Goal: Communication & Community: Participate in discussion

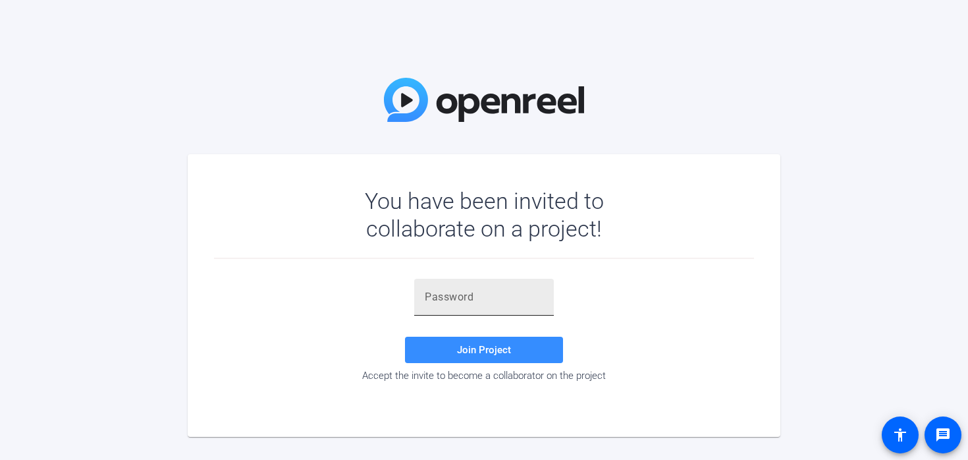
click at [488, 294] on input "text" at bounding box center [484, 297] width 119 height 16
paste input ".dBk[+"
type input ".dBk[+"
click at [493, 339] on span at bounding box center [484, 350] width 158 height 32
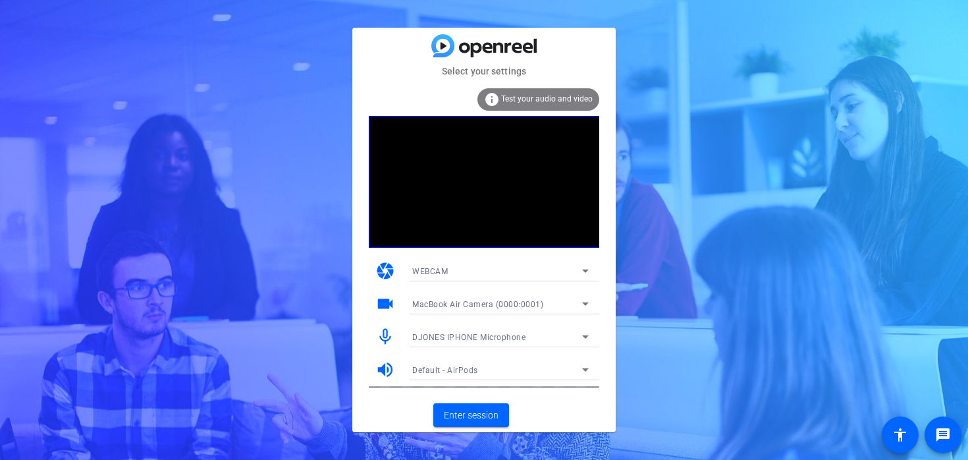
click at [517, 98] on span "Test your audio and video" at bounding box center [547, 98] width 92 height 9
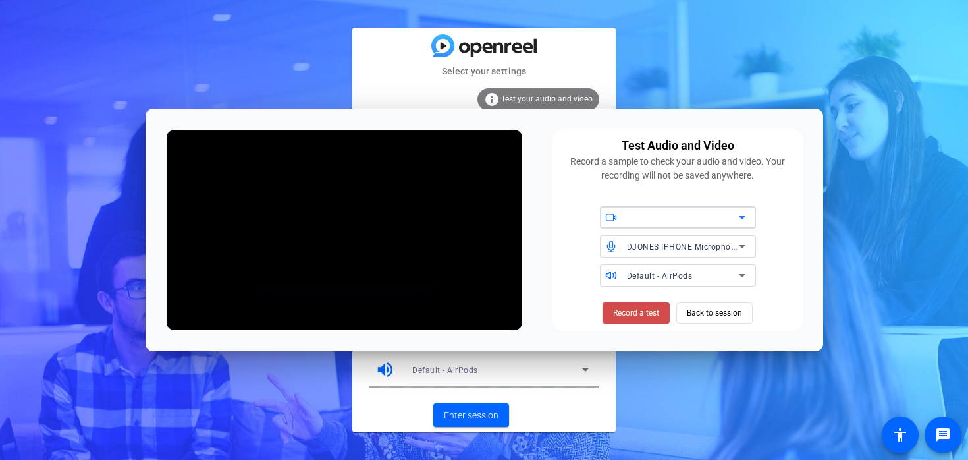
click at [646, 324] on span at bounding box center [636, 313] width 67 height 32
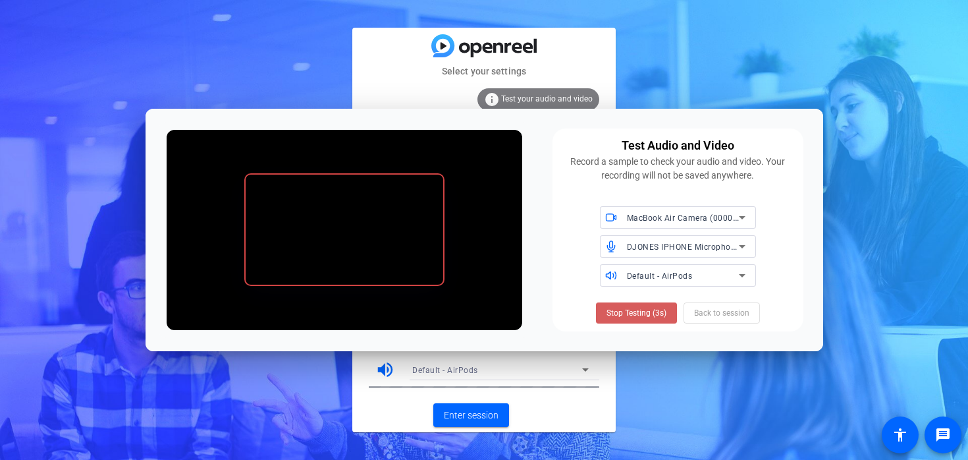
click at [636, 316] on span "Stop Testing (3s)" at bounding box center [637, 313] width 60 height 12
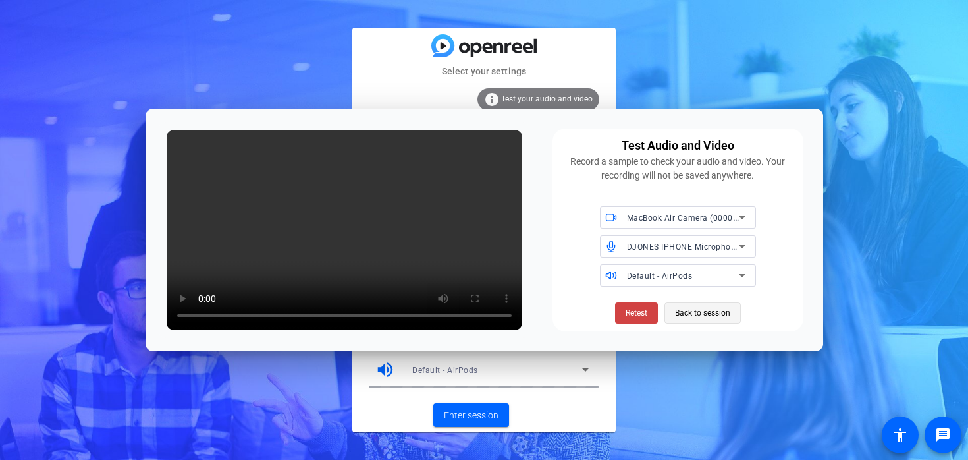
click at [696, 309] on span "Back to session" at bounding box center [702, 312] width 55 height 25
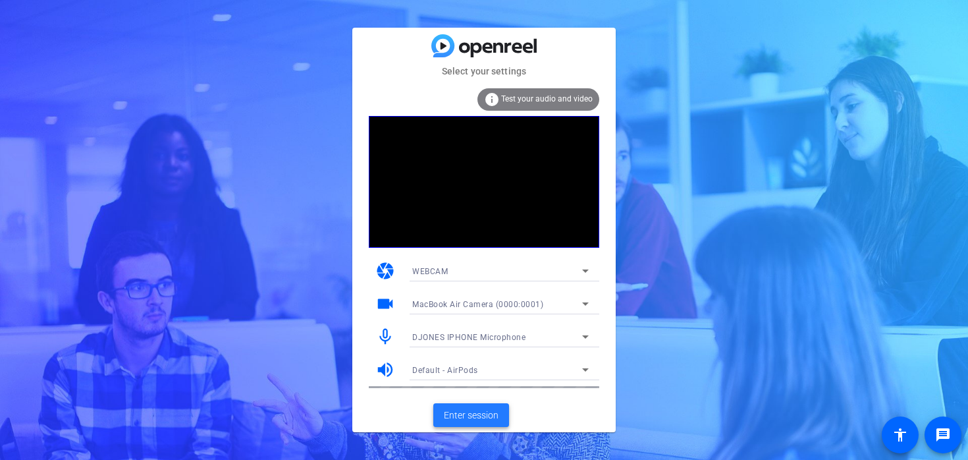
click at [470, 415] on span "Enter session" at bounding box center [471, 415] width 55 height 14
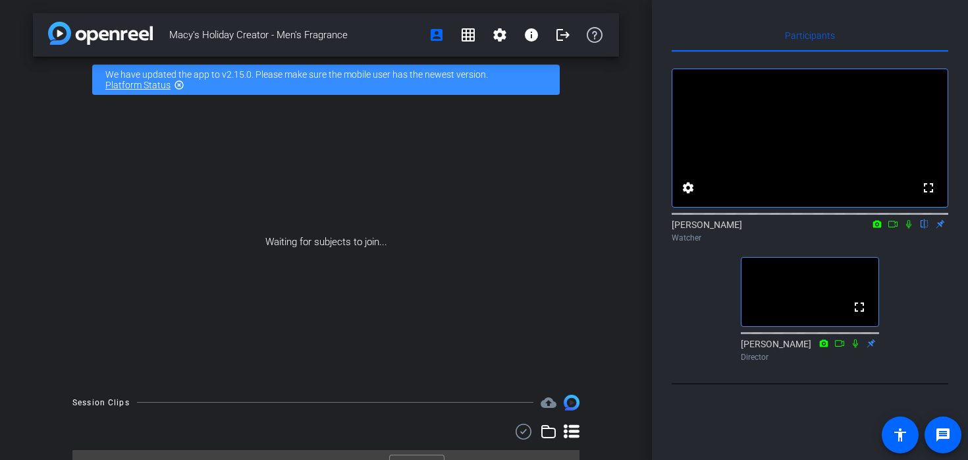
click at [686, 304] on div "fullscreen settings [PERSON_NAME] flip Watcher fullscreen [PERSON_NAME] Director" at bounding box center [810, 209] width 277 height 315
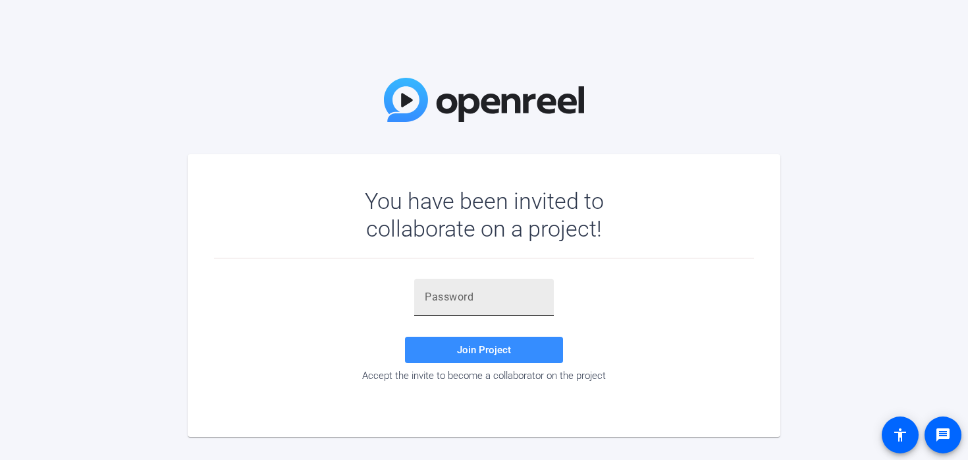
click at [445, 289] on input "text" at bounding box center [484, 297] width 119 height 16
paste input ".dBk[+"
type input ".dBk[+"
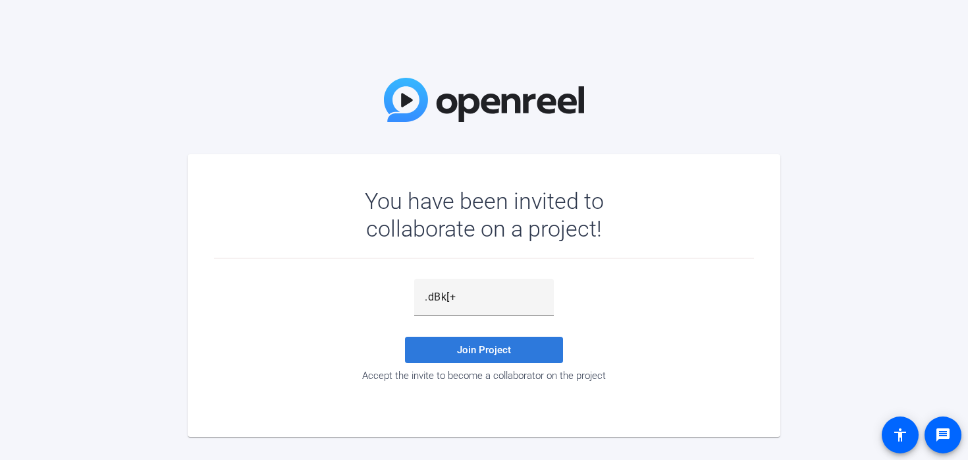
click at [481, 349] on span "Join Project" at bounding box center [484, 350] width 54 height 12
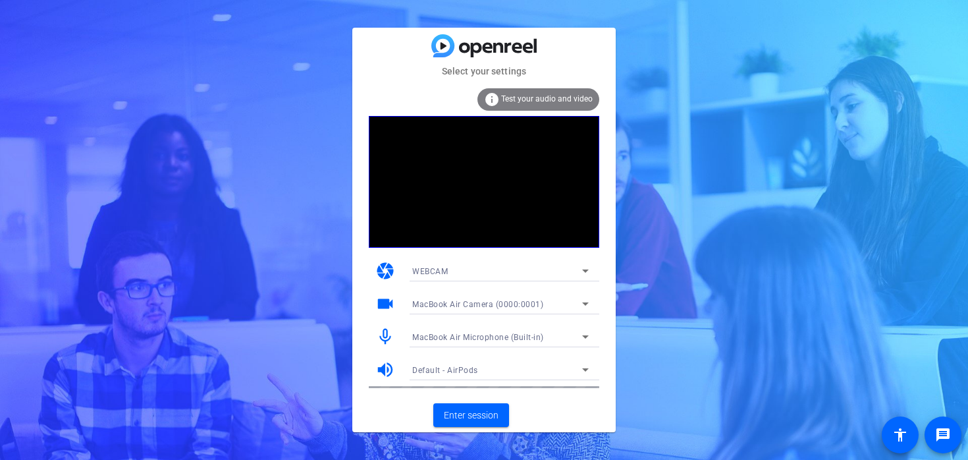
click at [526, 93] on div "info Test your audio and video" at bounding box center [539, 99] width 122 height 22
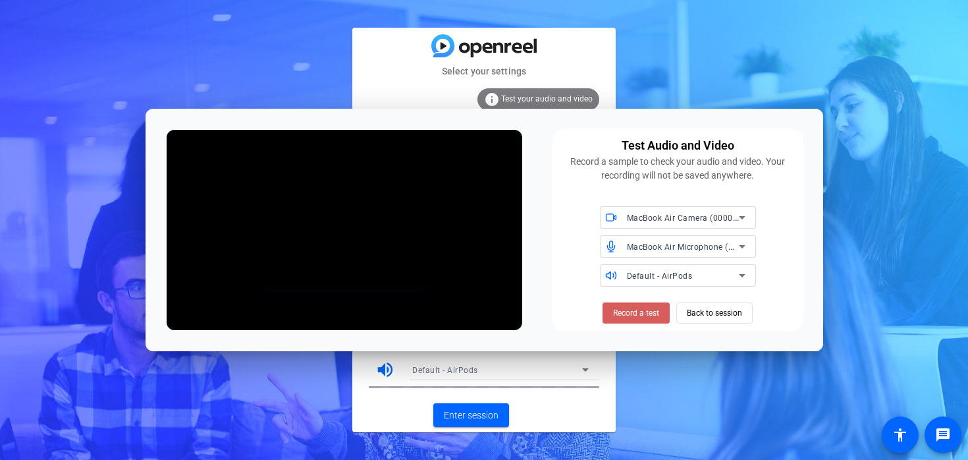
click at [638, 314] on span "Record a test" at bounding box center [636, 313] width 46 height 12
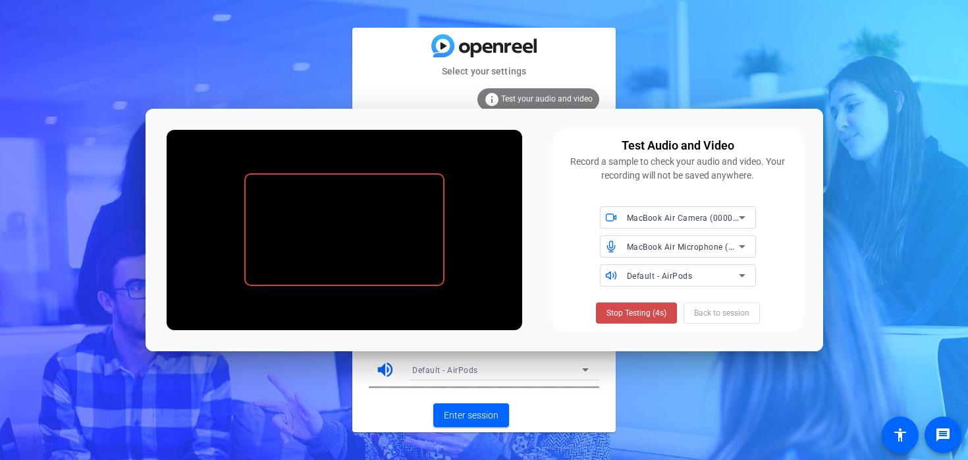
click at [665, 312] on span "Stop Testing (4s)" at bounding box center [637, 313] width 60 height 12
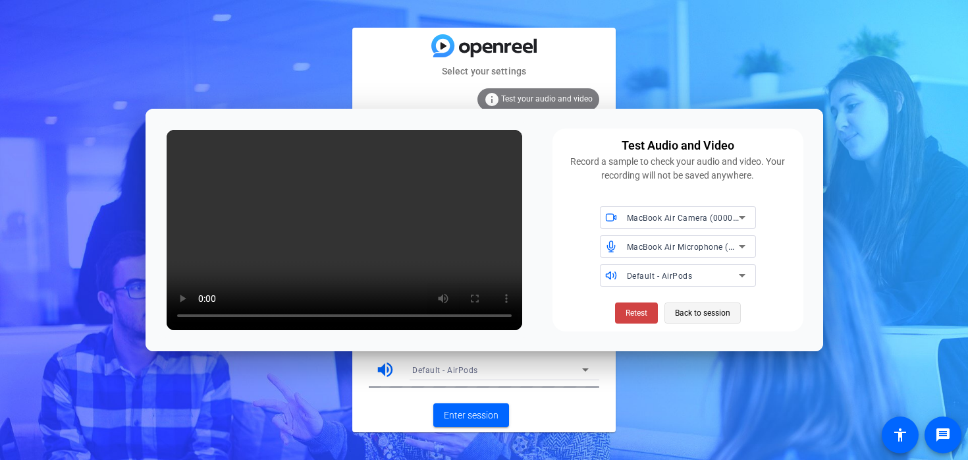
click at [704, 315] on span "Back to session" at bounding box center [702, 312] width 55 height 25
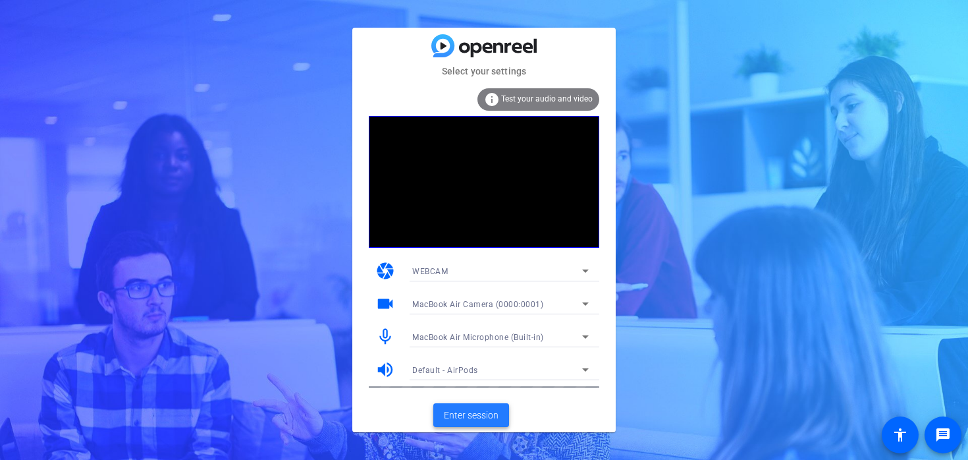
click at [474, 418] on span "Enter session" at bounding box center [471, 415] width 55 height 14
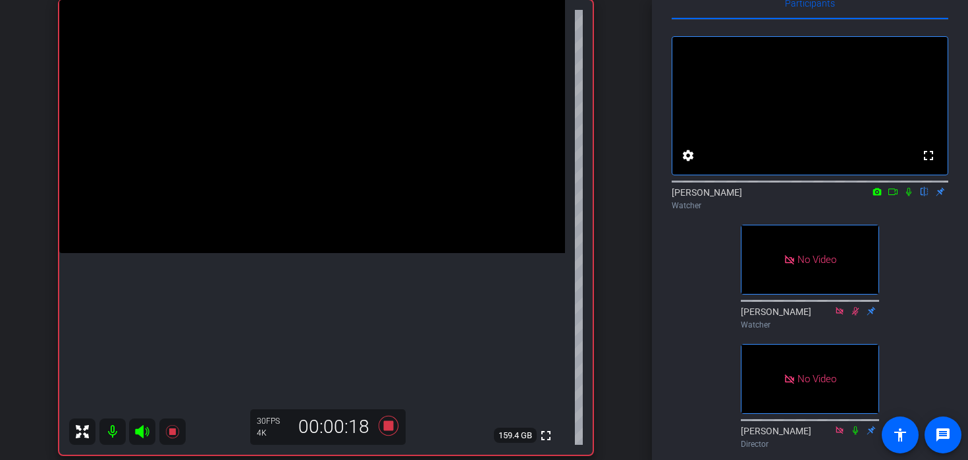
scroll to position [10, 0]
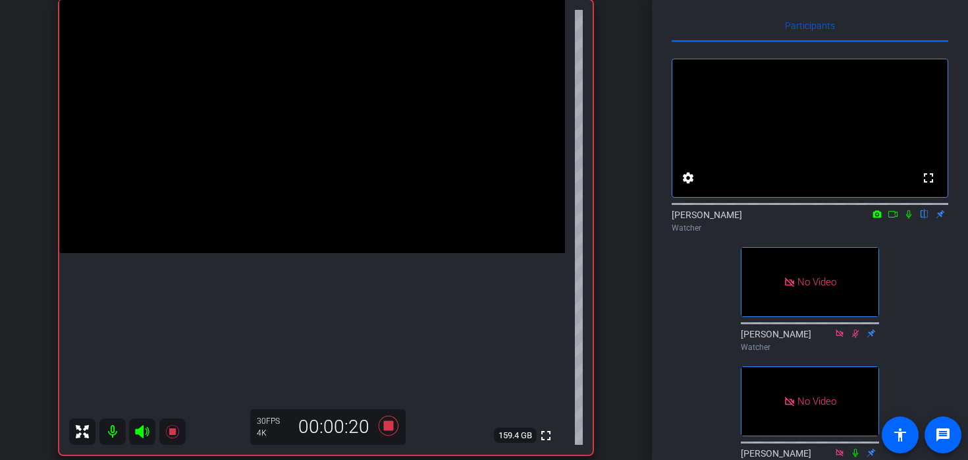
click at [892, 219] on icon at bounding box center [893, 213] width 11 height 9
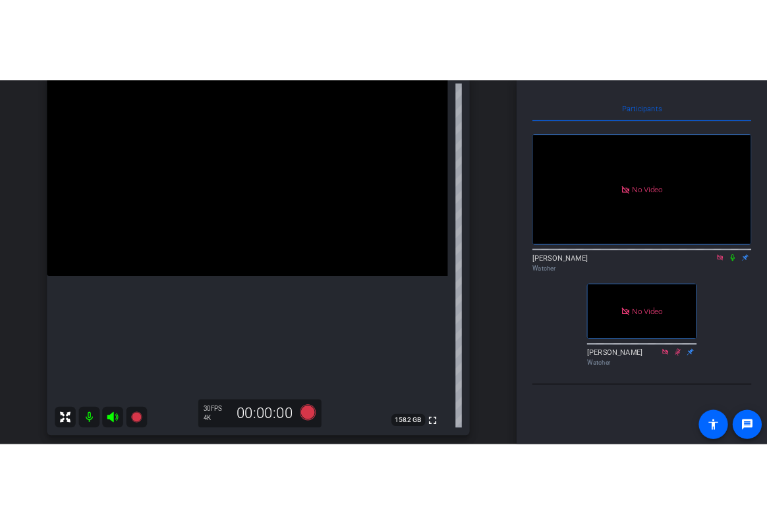
scroll to position [154, 0]
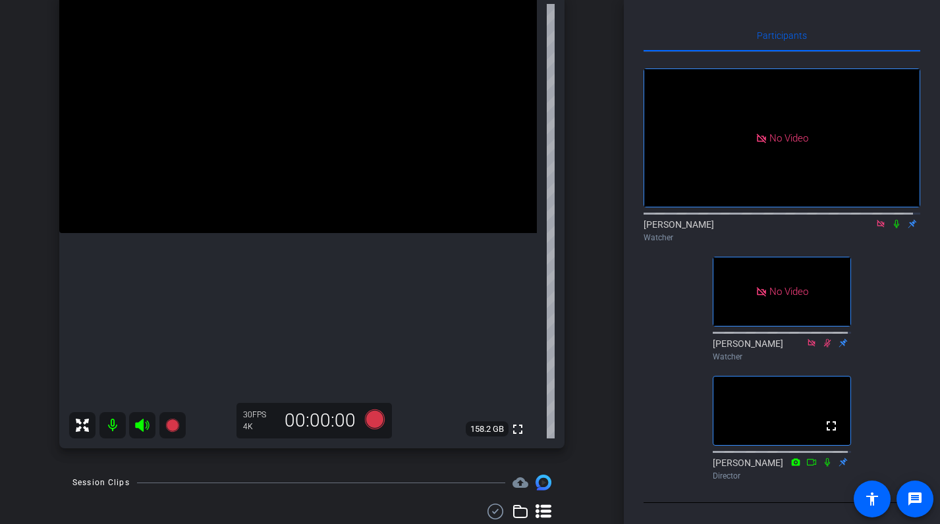
click at [876, 229] on icon at bounding box center [881, 223] width 11 height 9
click at [860, 229] on icon at bounding box center [865, 223] width 11 height 9
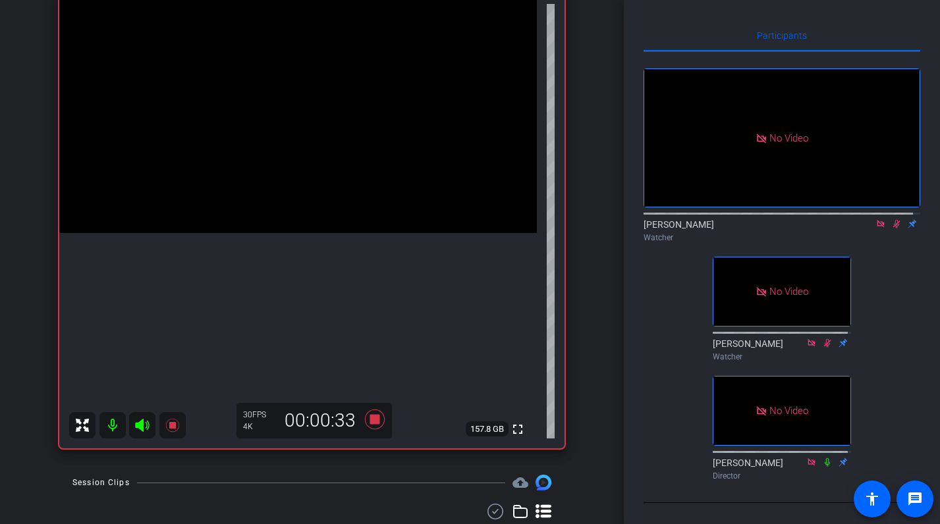
click at [891, 229] on icon at bounding box center [896, 223] width 11 height 9
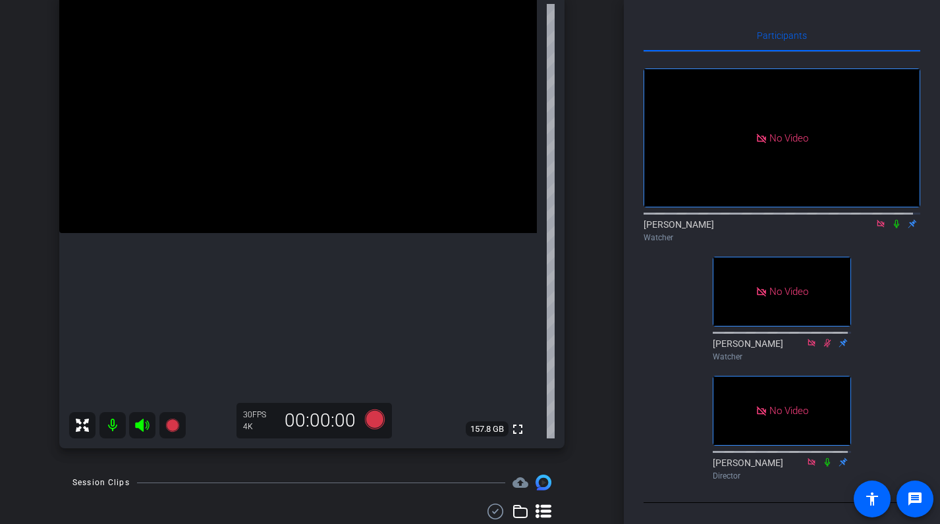
click at [891, 229] on icon at bounding box center [896, 223] width 11 height 9
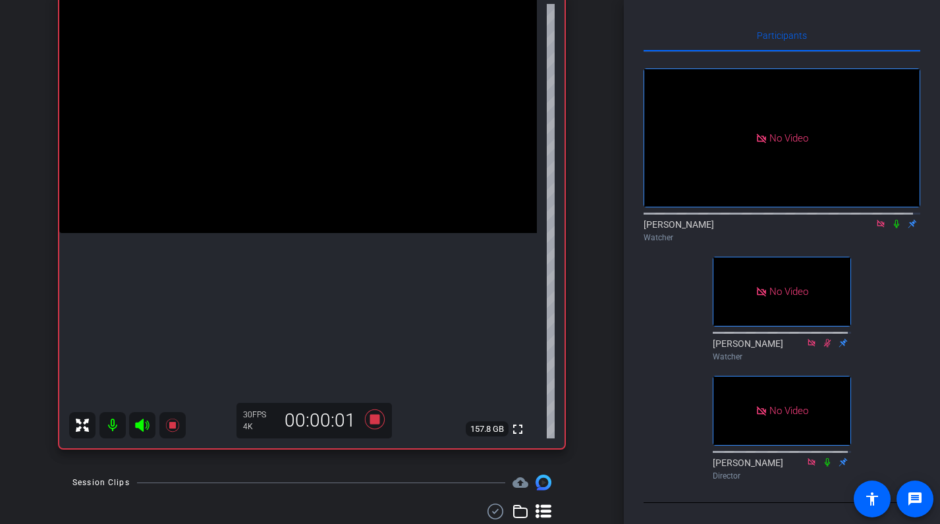
click at [891, 229] on icon at bounding box center [896, 223] width 11 height 9
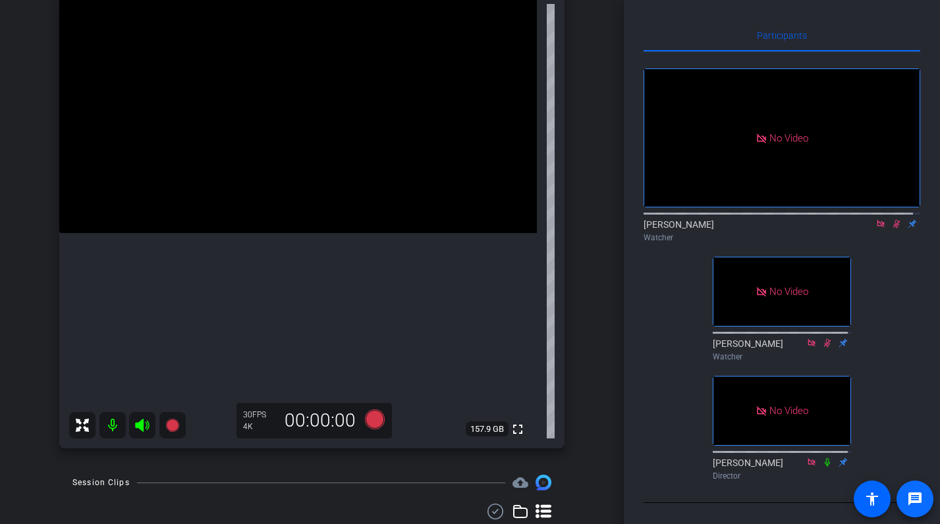
click at [916, 459] on span at bounding box center [915, 500] width 32 height 32
click at [893, 229] on icon at bounding box center [896, 224] width 7 height 9
click at [891, 229] on icon at bounding box center [896, 223] width 11 height 9
click at [893, 229] on icon at bounding box center [896, 224] width 7 height 9
click at [894, 229] on icon at bounding box center [896, 224] width 5 height 9
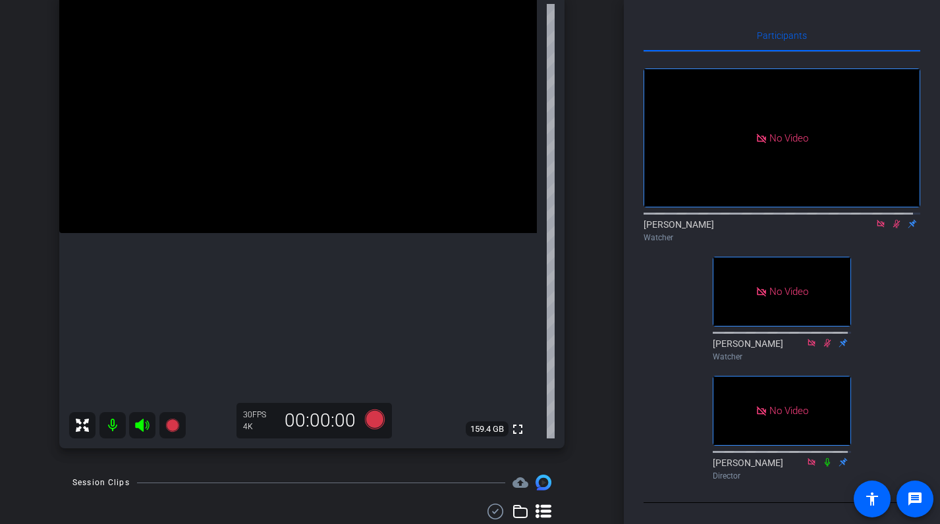
click at [893, 229] on icon at bounding box center [896, 224] width 7 height 9
click at [894, 229] on icon at bounding box center [896, 224] width 5 height 9
click at [893, 229] on icon at bounding box center [896, 224] width 7 height 9
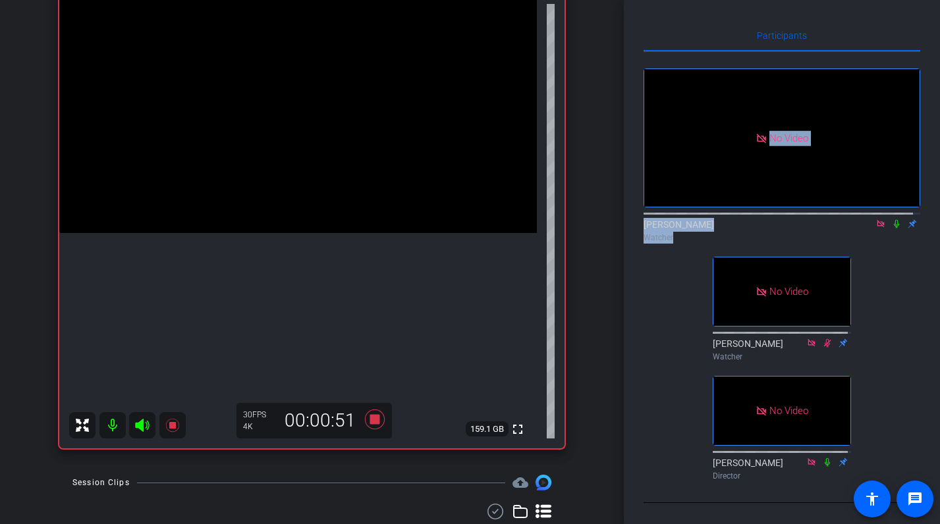
drag, startPoint x: 770, startPoint y: 284, endPoint x: 1006, endPoint y: 195, distance: 252.1
click at [940, 195] on html "Accessibility Screen-Reader Guide, Feedback, and Issue Reporting | New window m…" at bounding box center [470, 262] width 940 height 524
click at [894, 229] on icon at bounding box center [896, 224] width 5 height 9
click at [657, 273] on div "No Video Daniel Watcher No Video Emily Watcher No Video Sarah Carey Director" at bounding box center [782, 269] width 277 height 434
click at [891, 229] on icon at bounding box center [896, 223] width 11 height 9
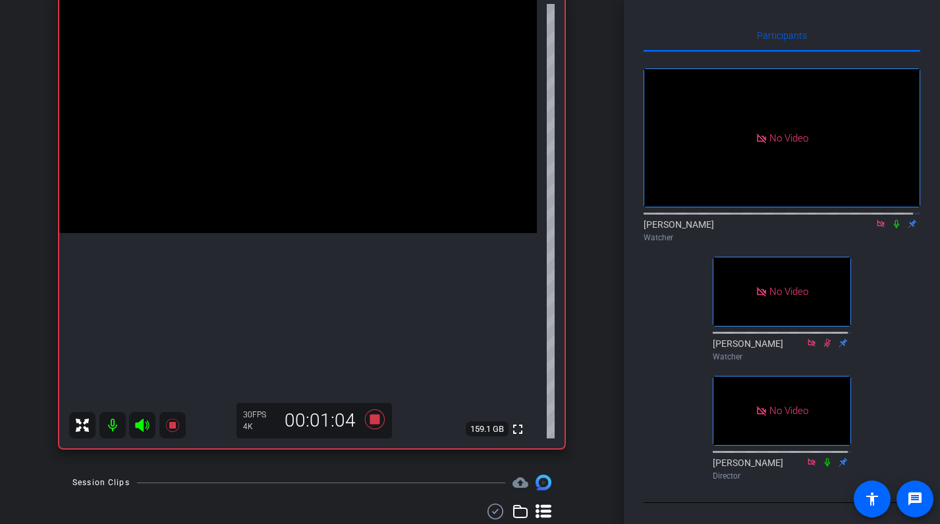
click at [891, 229] on icon at bounding box center [896, 223] width 11 height 9
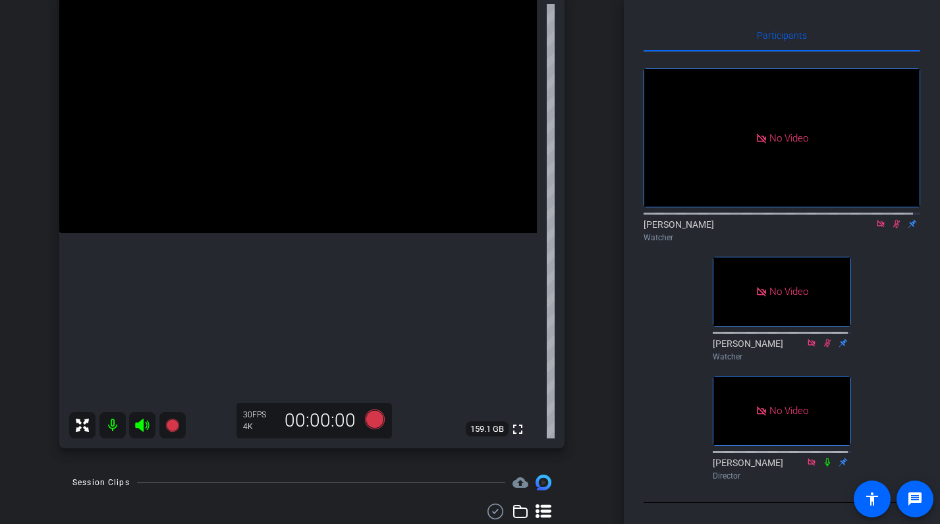
click at [891, 229] on icon at bounding box center [896, 223] width 11 height 9
click at [894, 229] on icon at bounding box center [896, 224] width 5 height 9
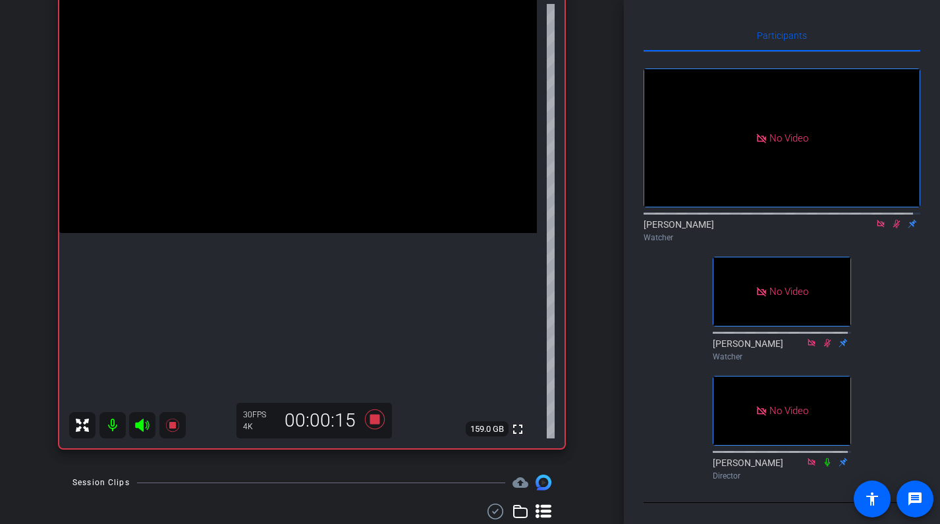
click at [893, 229] on icon at bounding box center [896, 224] width 7 height 9
click at [894, 229] on icon at bounding box center [896, 224] width 5 height 9
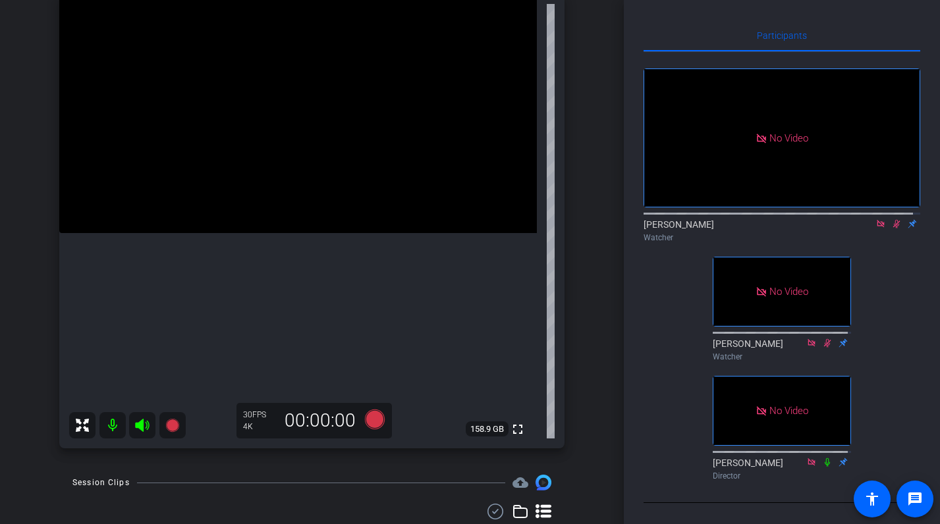
click at [891, 229] on icon at bounding box center [896, 223] width 11 height 9
click at [894, 229] on icon at bounding box center [896, 224] width 5 height 9
click at [893, 229] on icon at bounding box center [896, 224] width 7 height 9
click at [894, 229] on icon at bounding box center [896, 224] width 5 height 9
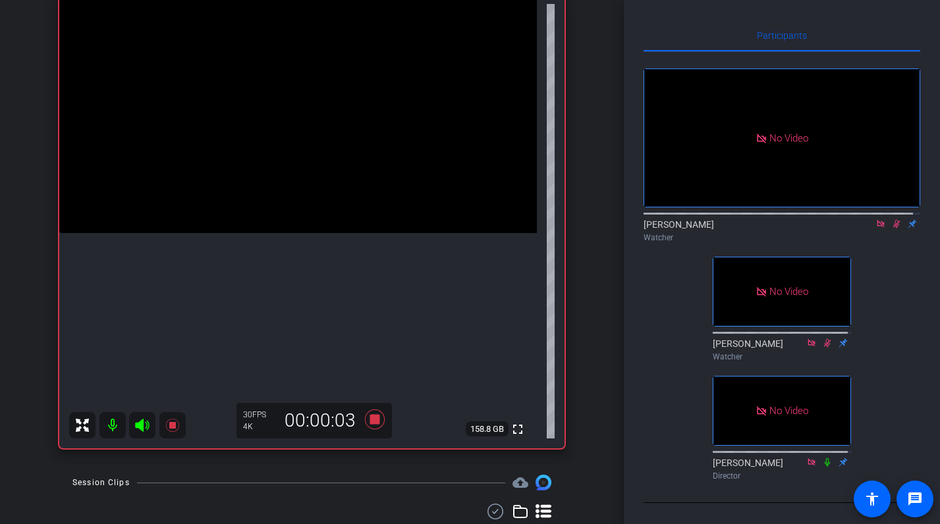
click at [893, 229] on icon at bounding box center [896, 224] width 7 height 9
click at [894, 229] on icon at bounding box center [896, 224] width 5 height 9
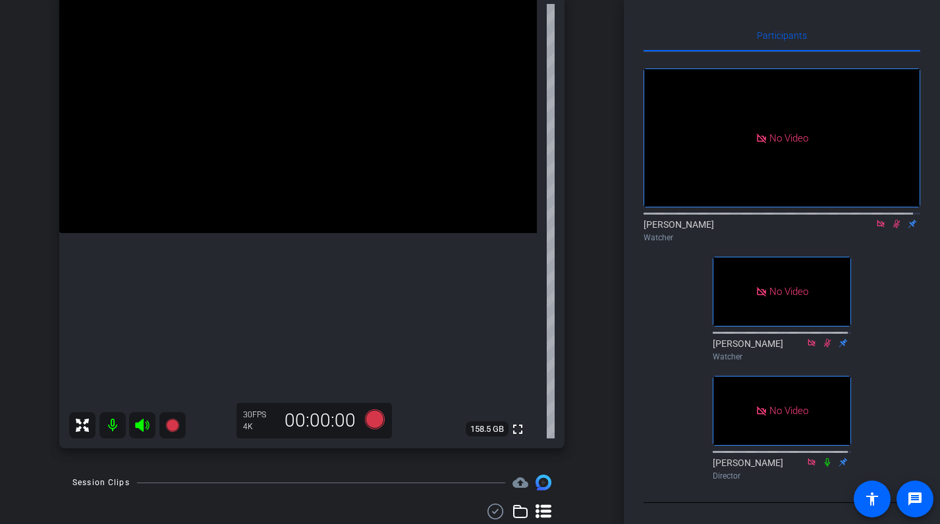
click at [893, 229] on icon at bounding box center [896, 224] width 7 height 9
click at [894, 229] on icon at bounding box center [896, 224] width 5 height 9
click at [893, 229] on icon at bounding box center [896, 224] width 7 height 9
click at [891, 229] on icon at bounding box center [896, 223] width 11 height 9
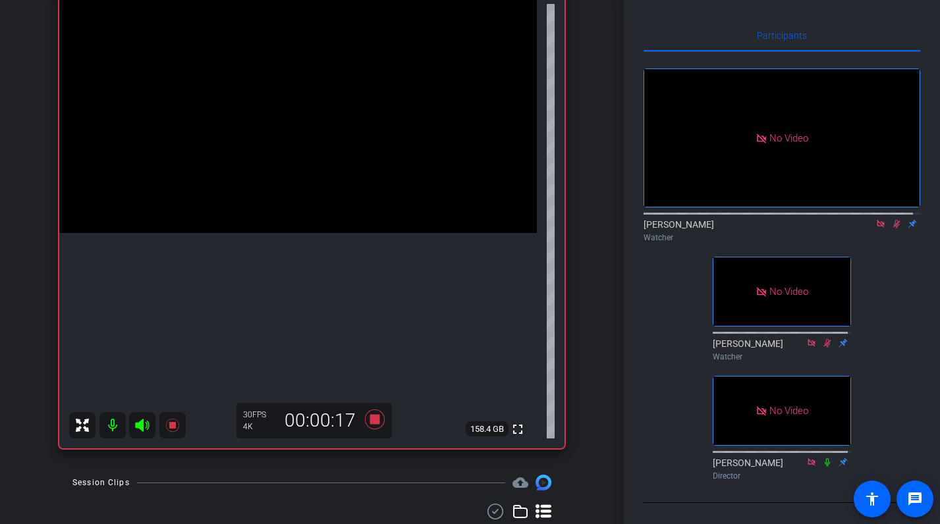
click at [891, 229] on icon at bounding box center [896, 223] width 11 height 9
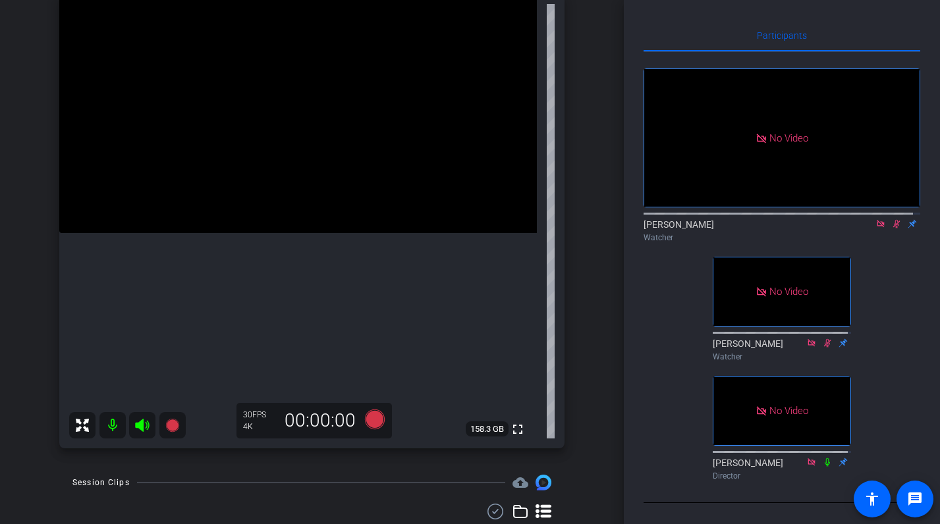
click at [891, 229] on icon at bounding box center [896, 223] width 11 height 9
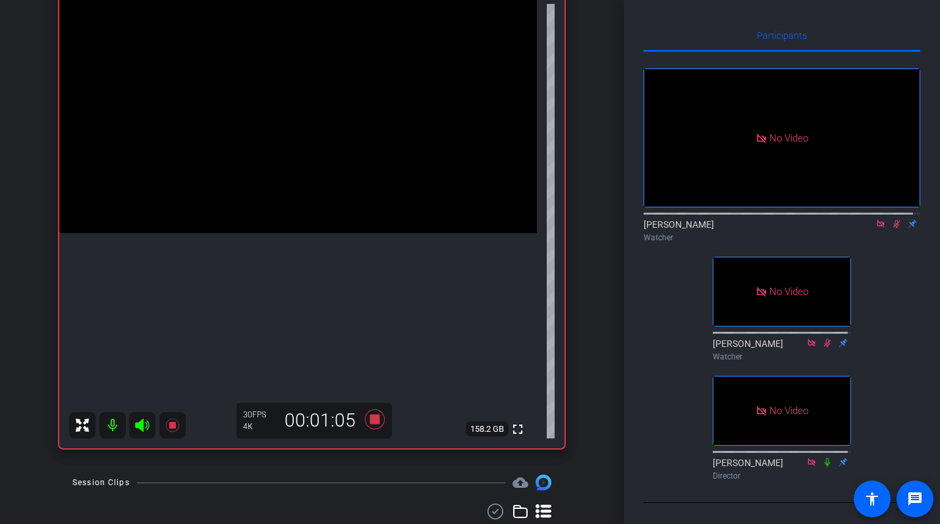
click at [893, 229] on icon at bounding box center [896, 224] width 7 height 9
click at [891, 229] on icon at bounding box center [896, 223] width 11 height 9
click at [893, 229] on icon at bounding box center [896, 224] width 7 height 9
click at [894, 229] on icon at bounding box center [896, 224] width 5 height 9
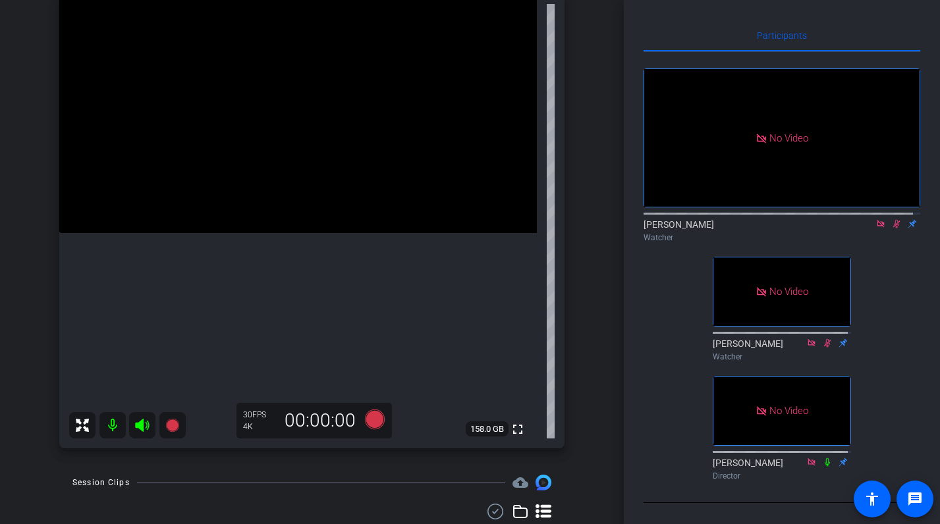
click at [891, 229] on icon at bounding box center [896, 223] width 11 height 9
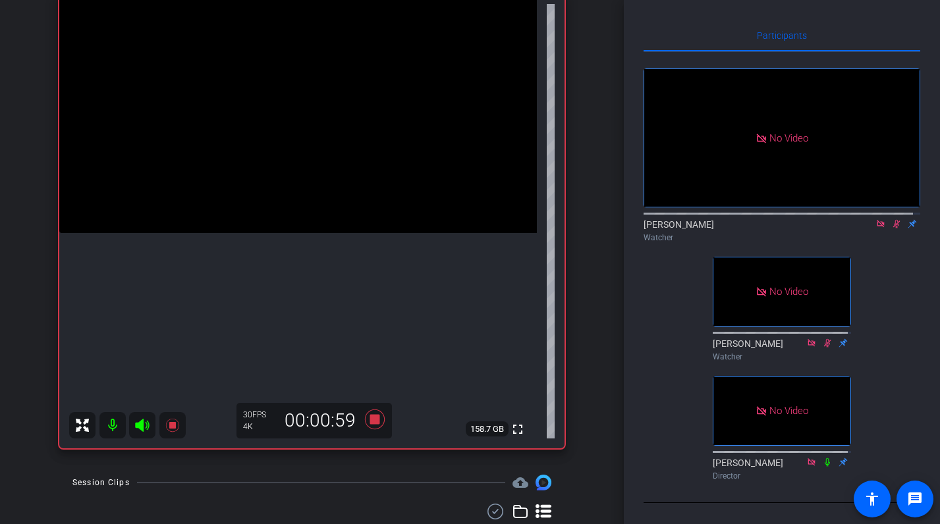
click at [893, 229] on icon at bounding box center [896, 224] width 7 height 9
click at [894, 229] on icon at bounding box center [896, 224] width 5 height 9
click at [893, 229] on icon at bounding box center [896, 224] width 7 height 9
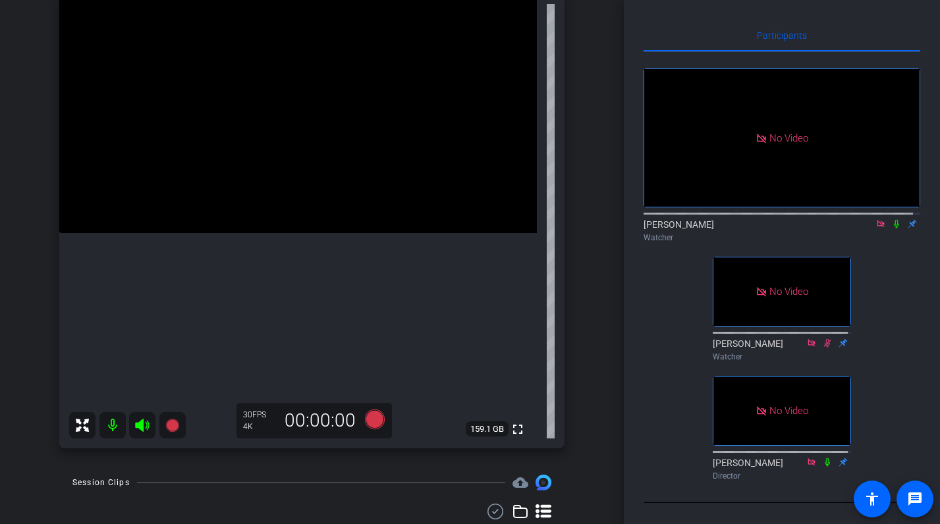
click at [894, 229] on icon at bounding box center [896, 224] width 5 height 9
click at [893, 229] on icon at bounding box center [896, 224] width 7 height 9
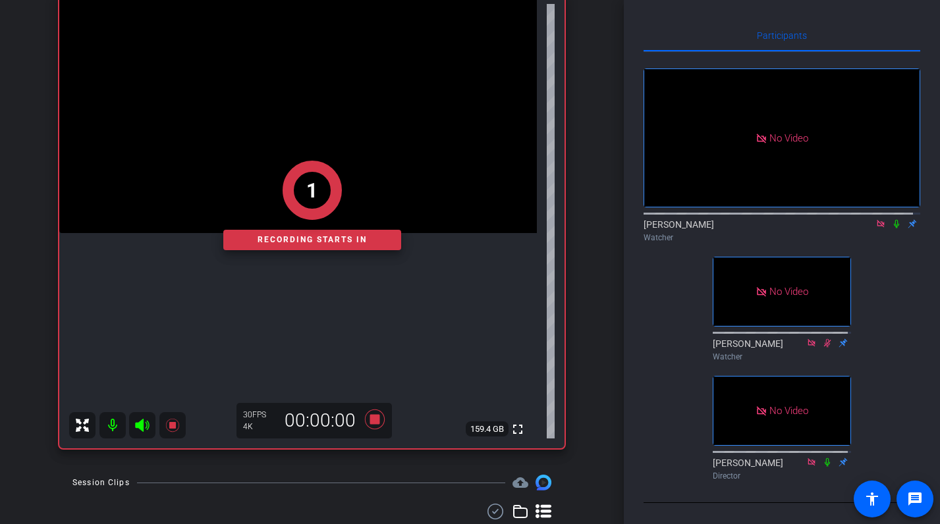
click at [894, 229] on icon at bounding box center [896, 224] width 5 height 9
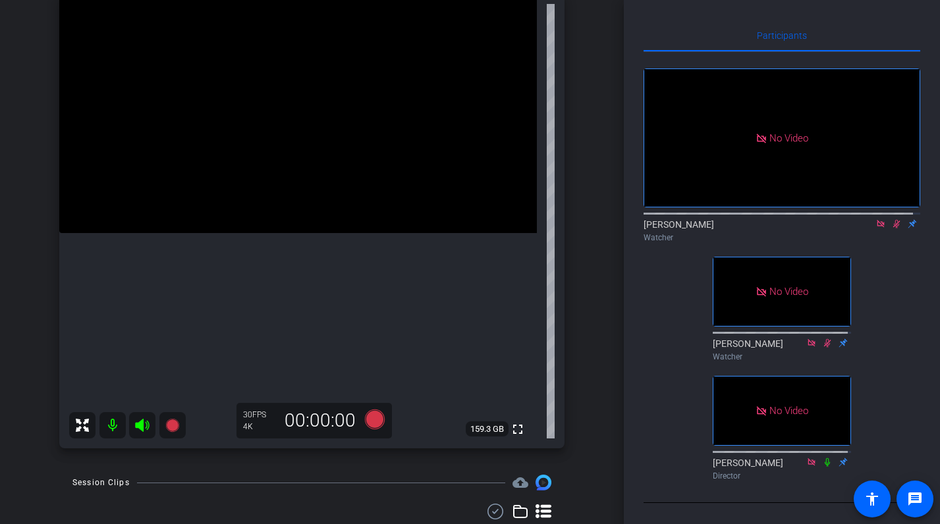
click at [889, 230] on mat-icon at bounding box center [897, 224] width 16 height 12
click at [894, 229] on icon at bounding box center [896, 224] width 5 height 9
click at [891, 229] on icon at bounding box center [896, 223] width 11 height 9
click at [892, 229] on icon at bounding box center [896, 223] width 11 height 9
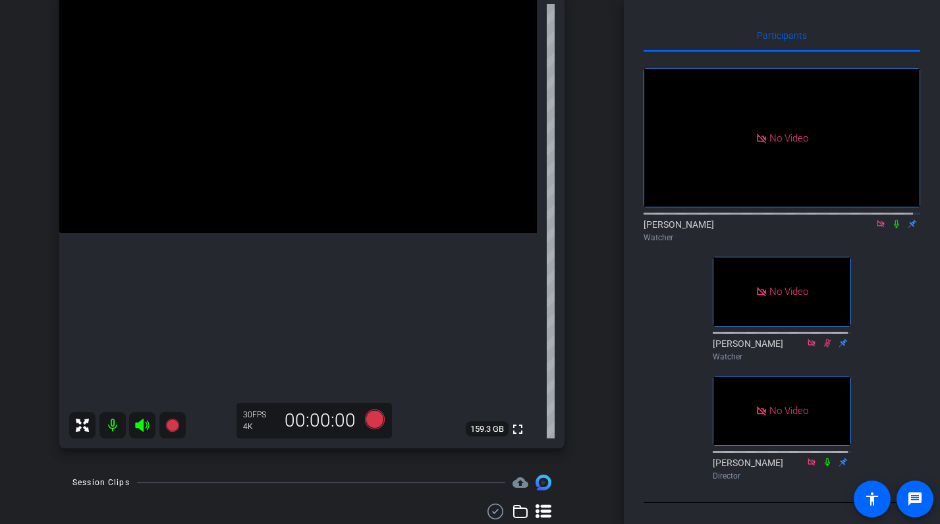
click at [891, 229] on icon at bounding box center [896, 223] width 11 height 9
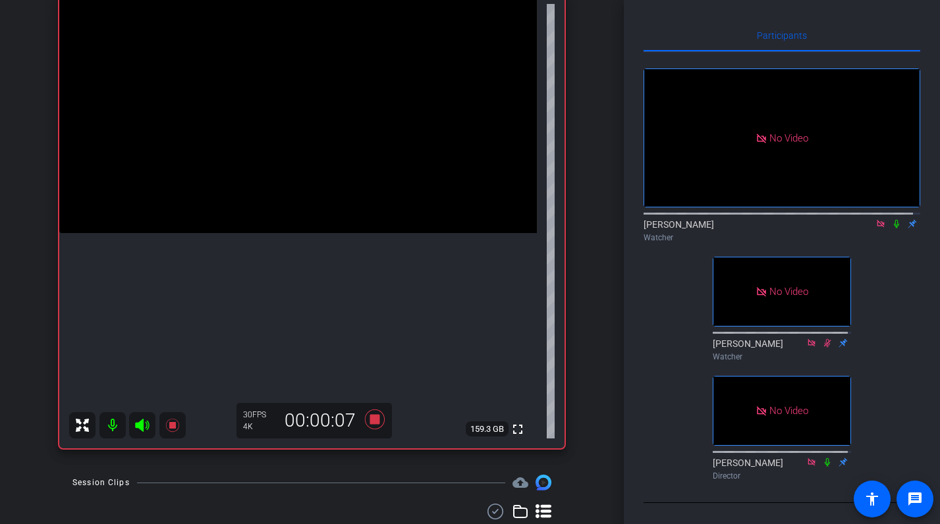
click at [891, 229] on icon at bounding box center [896, 223] width 11 height 9
click at [891, 230] on mat-icon at bounding box center [897, 224] width 16 height 12
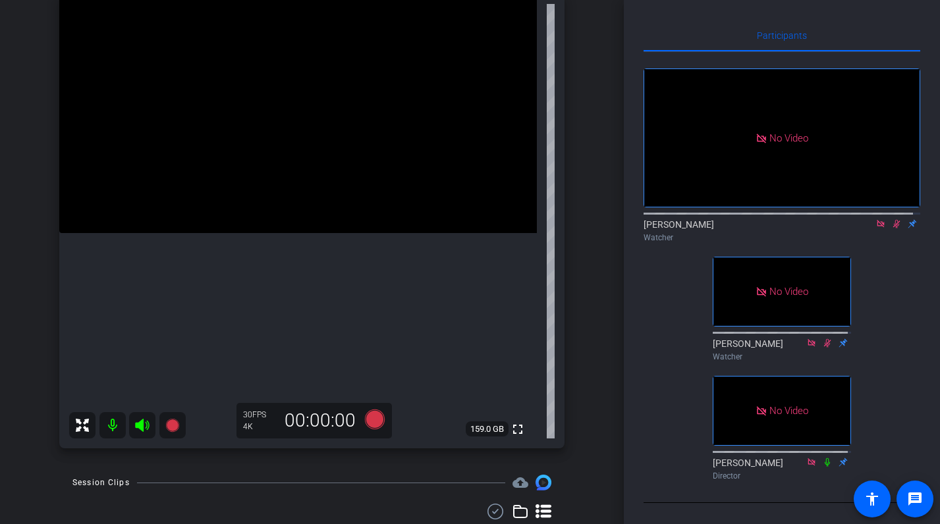
click at [891, 229] on icon at bounding box center [896, 223] width 11 height 9
click at [894, 229] on icon at bounding box center [896, 224] width 5 height 9
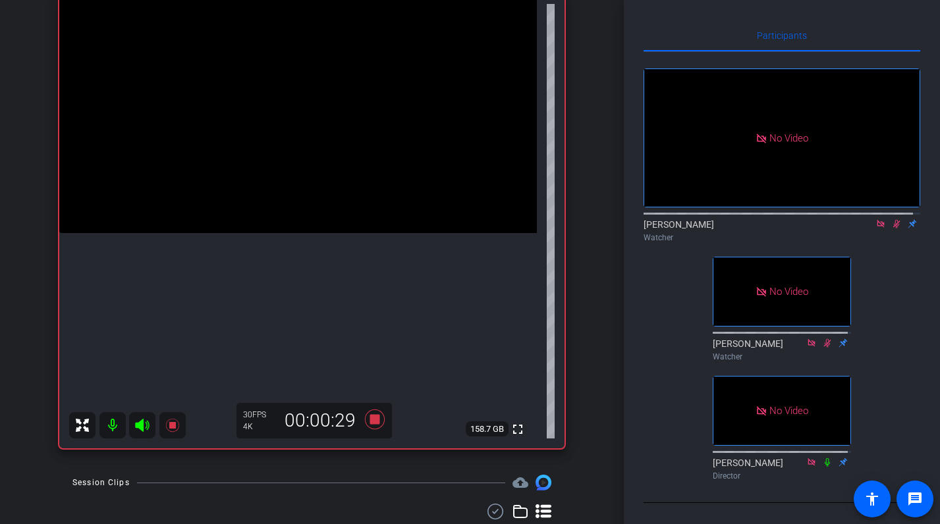
click at [893, 229] on icon at bounding box center [896, 224] width 7 height 9
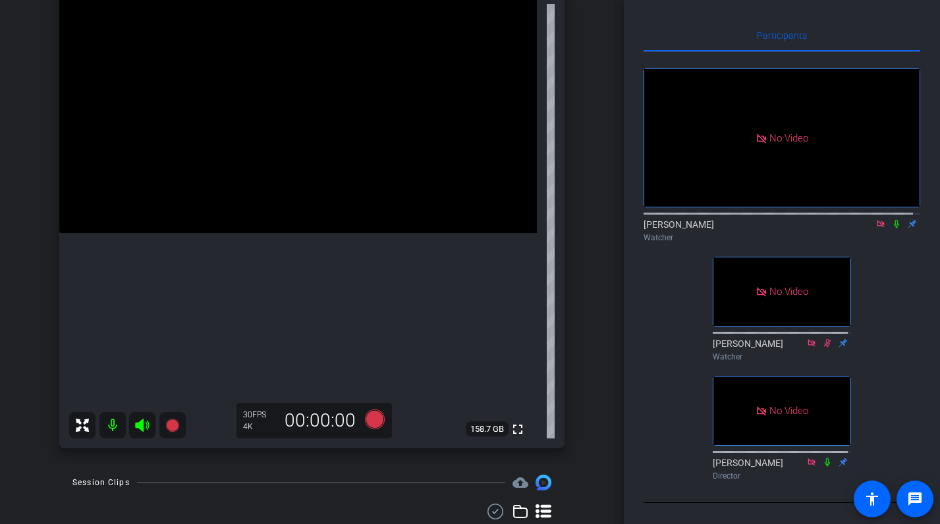
click at [891, 229] on icon at bounding box center [896, 223] width 11 height 9
click at [893, 229] on icon at bounding box center [896, 224] width 7 height 9
click at [894, 229] on icon at bounding box center [896, 224] width 5 height 9
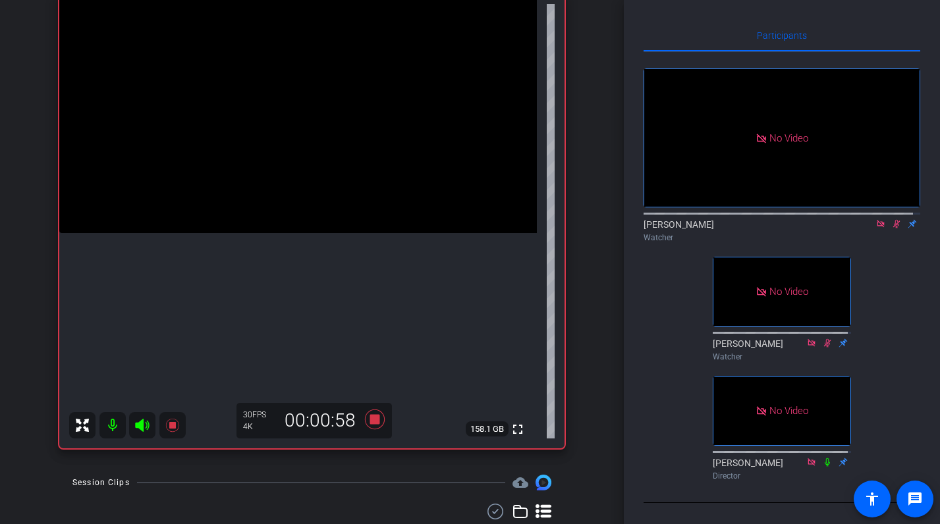
click at [891, 229] on icon at bounding box center [896, 223] width 11 height 9
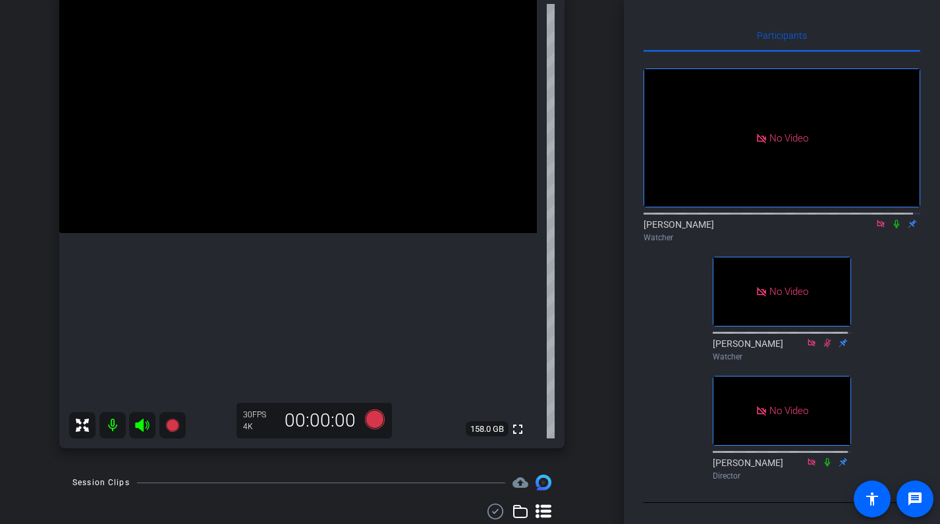
click at [891, 229] on icon at bounding box center [896, 223] width 11 height 9
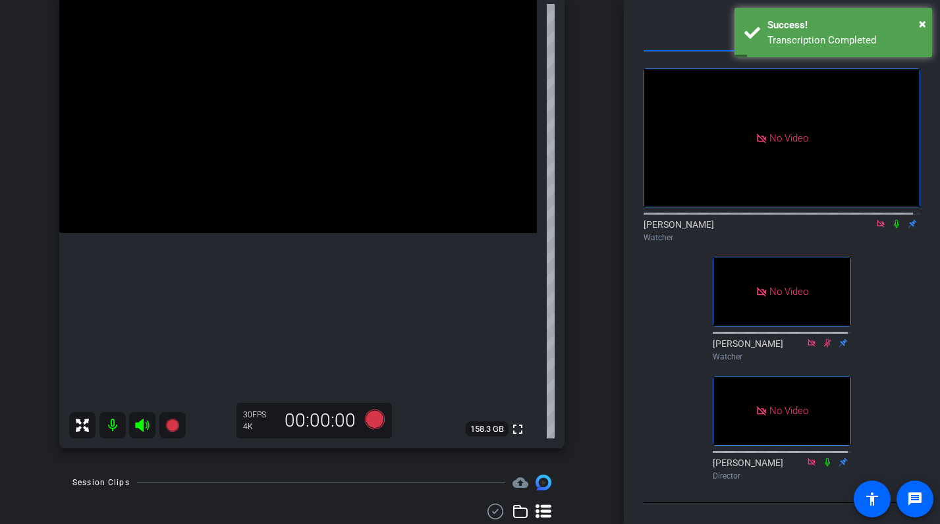
click at [894, 229] on icon at bounding box center [896, 224] width 5 height 9
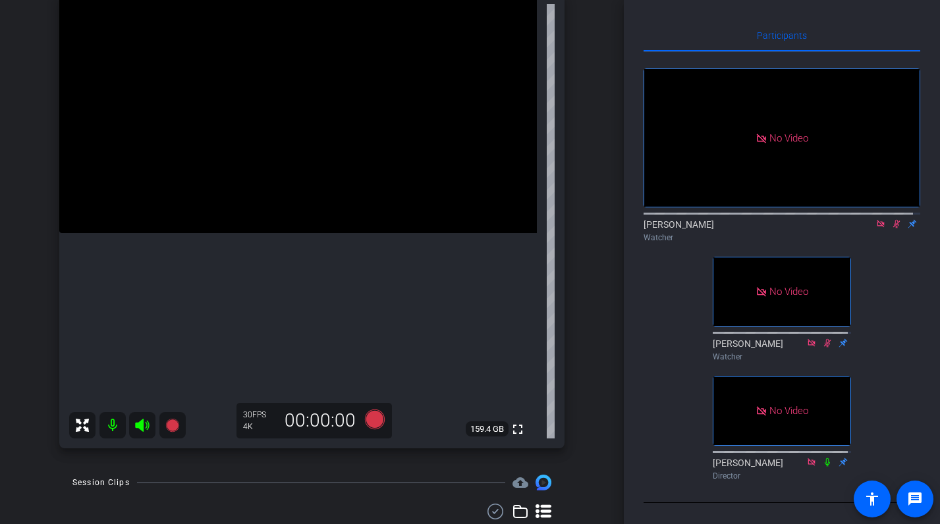
click at [892, 229] on icon at bounding box center [896, 223] width 11 height 9
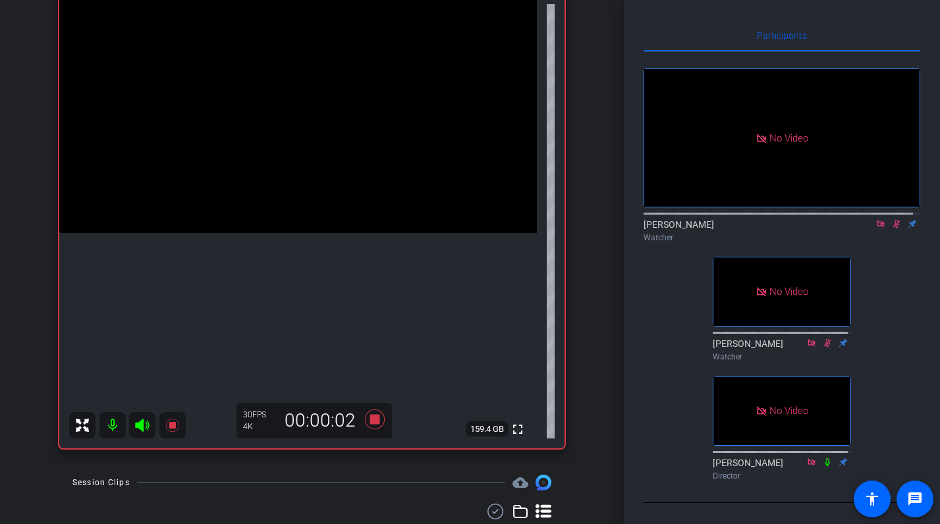
click at [891, 229] on icon at bounding box center [896, 223] width 11 height 9
click at [894, 229] on icon at bounding box center [896, 224] width 5 height 9
click at [891, 229] on icon at bounding box center [896, 223] width 11 height 9
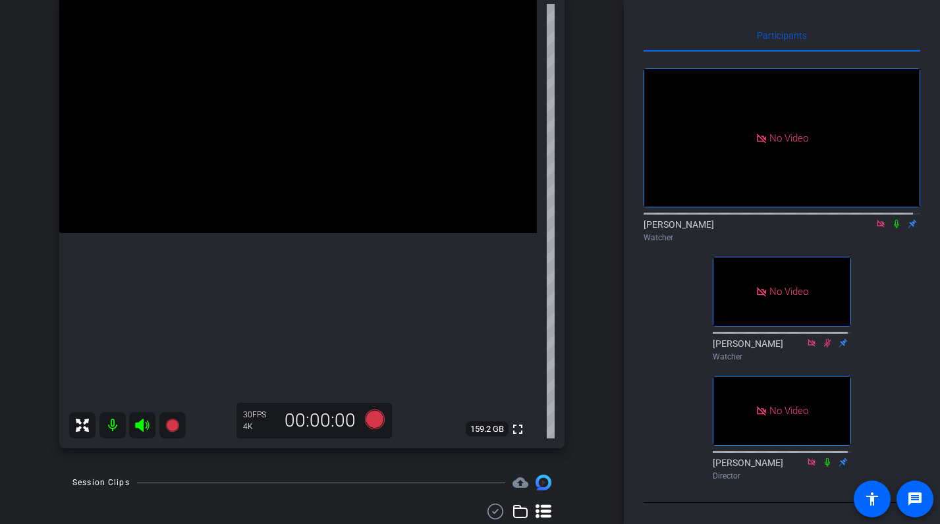
click at [894, 229] on icon at bounding box center [896, 224] width 5 height 9
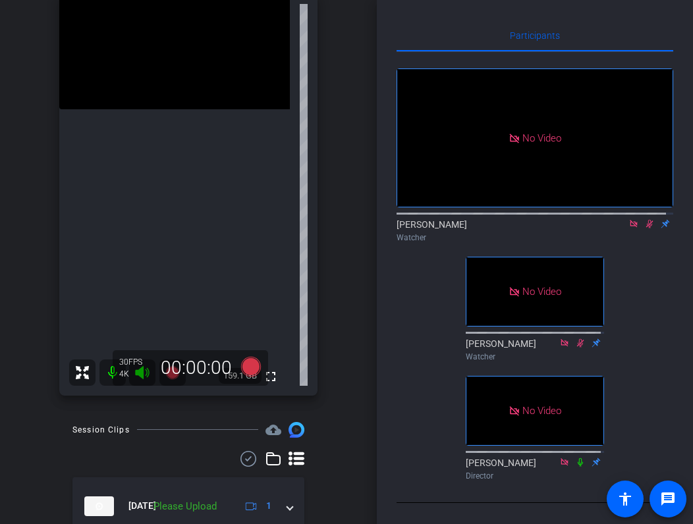
scroll to position [180, 0]
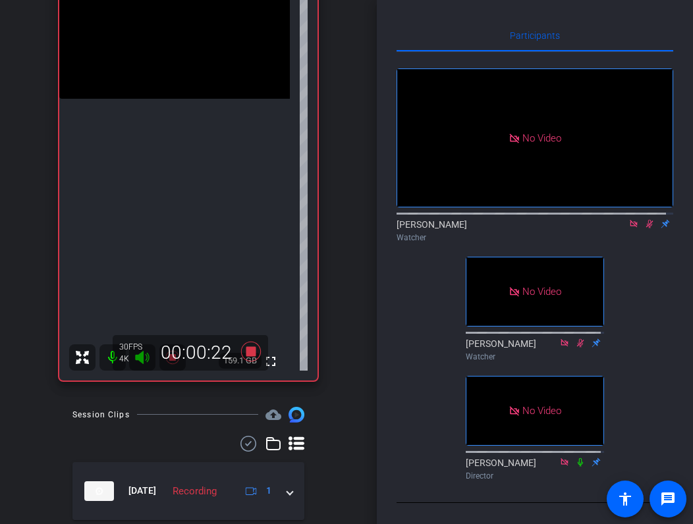
click at [644, 229] on icon at bounding box center [649, 223] width 11 height 9
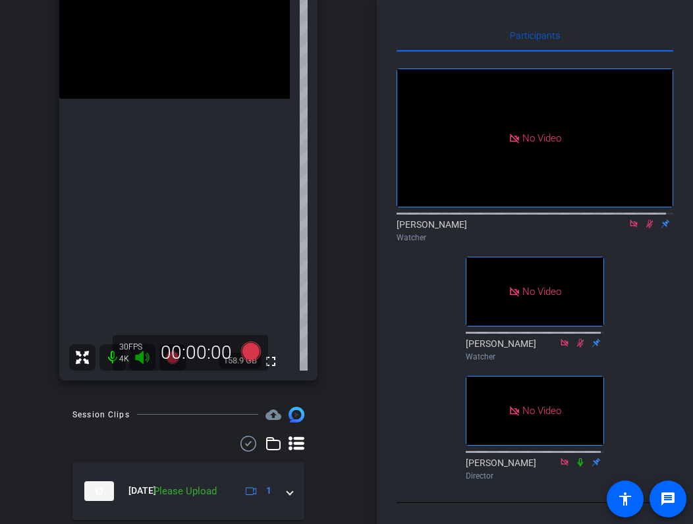
click at [644, 229] on icon at bounding box center [649, 223] width 11 height 9
click at [646, 229] on icon at bounding box center [649, 223] width 11 height 9
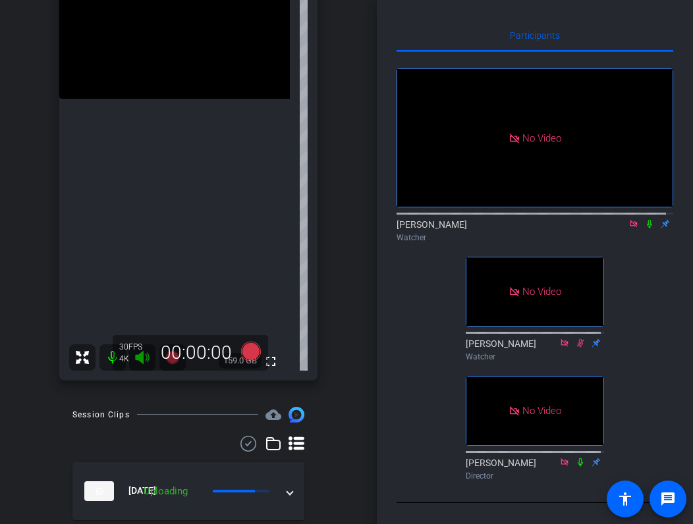
click at [644, 229] on icon at bounding box center [649, 223] width 11 height 9
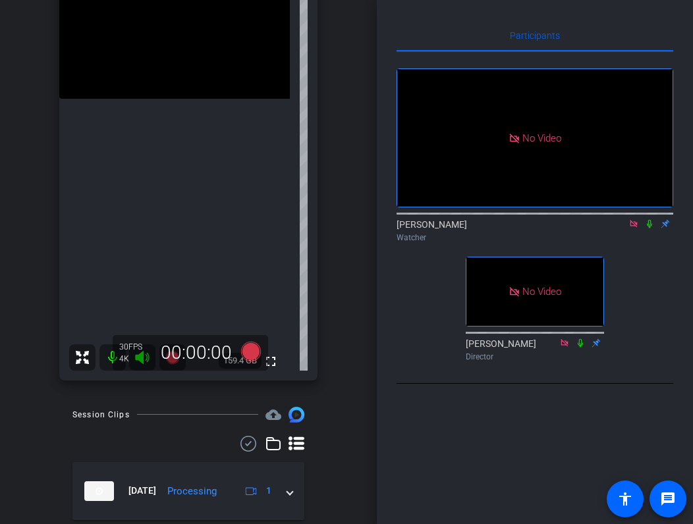
click at [652, 229] on icon at bounding box center [649, 224] width 5 height 9
